Goal: Book appointment/travel/reservation

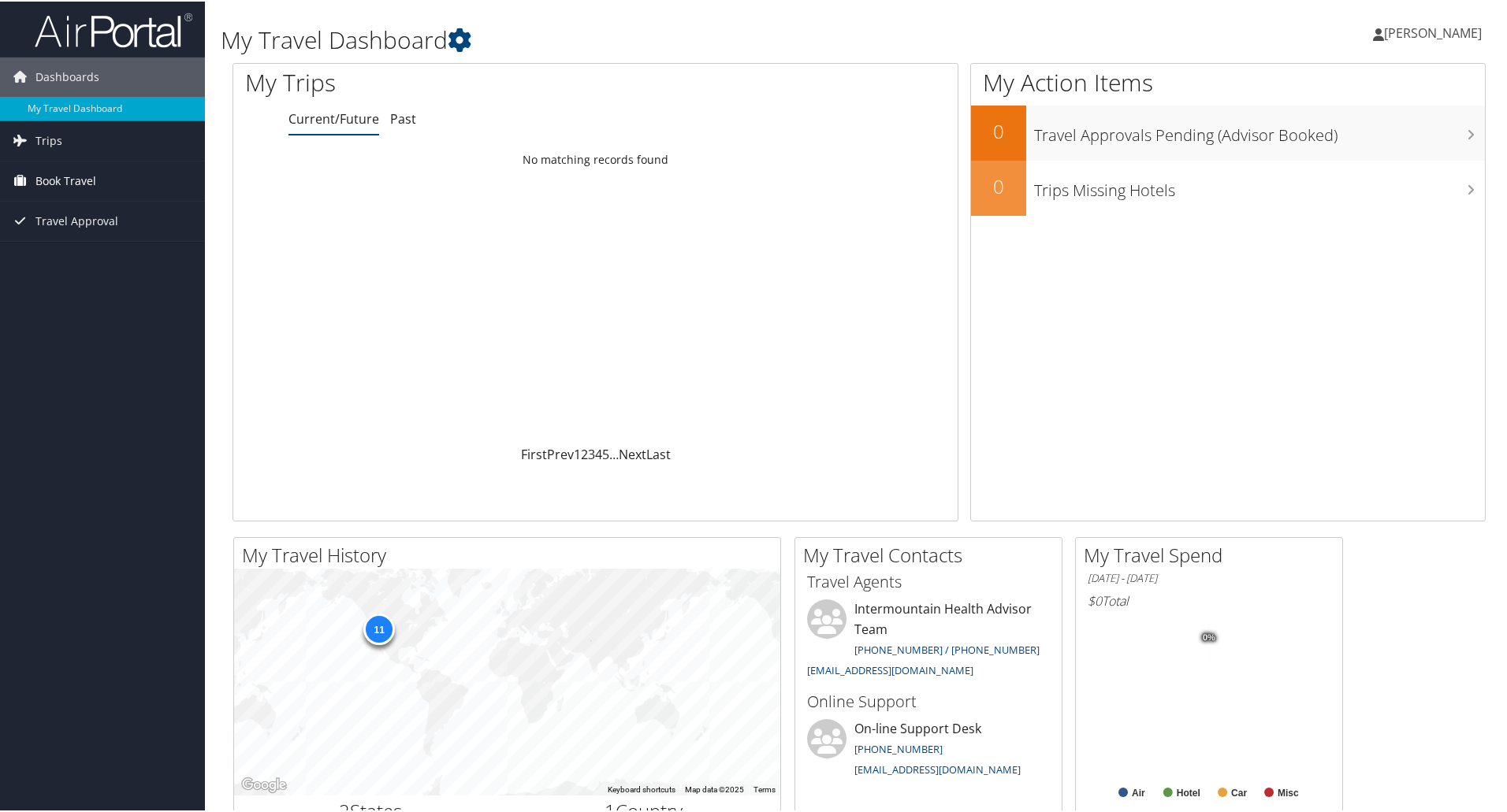
click at [64, 176] on span "Book Travel" at bounding box center [66, 180] width 60 height 40
click at [83, 257] on link "Book/Manage Online Trips" at bounding box center [103, 258] width 205 height 24
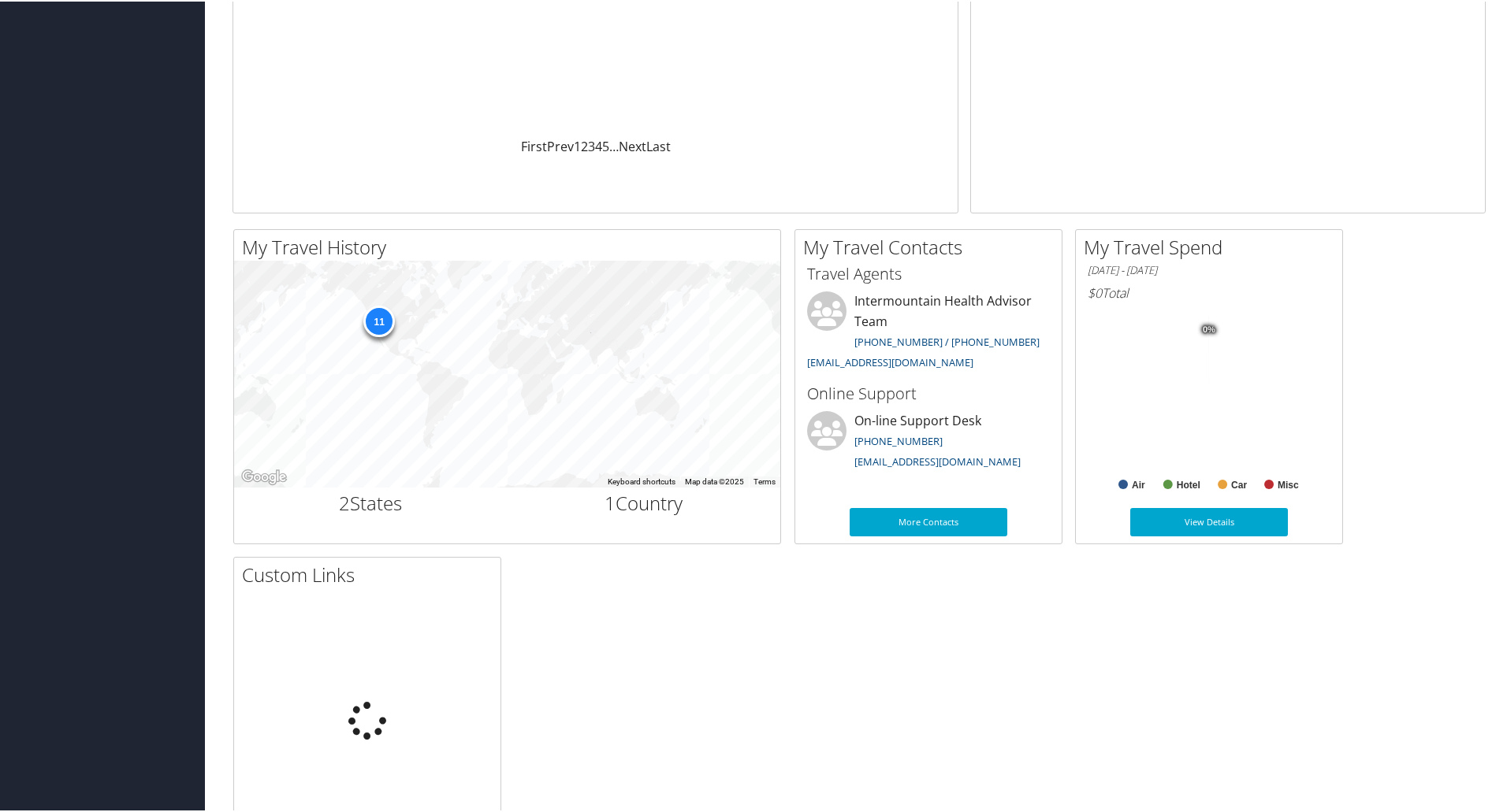
scroll to position [394, 0]
